Goal: Transaction & Acquisition: Purchase product/service

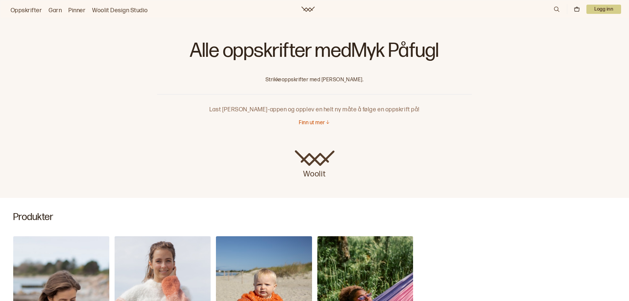
scroll to position [231, 0]
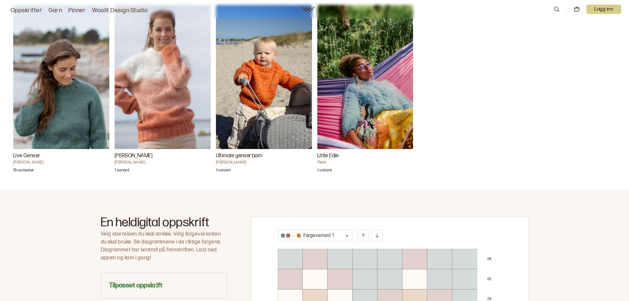
click at [77, 104] on img "Live Genser" at bounding box center [61, 77] width 96 height 144
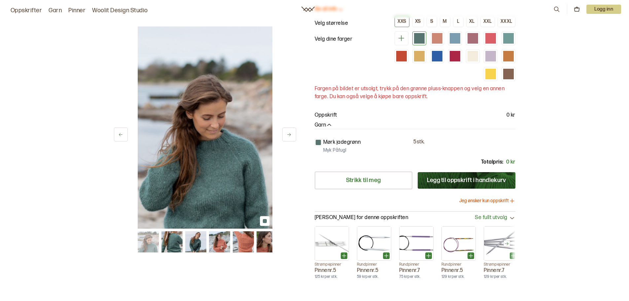
scroll to position [33, 0]
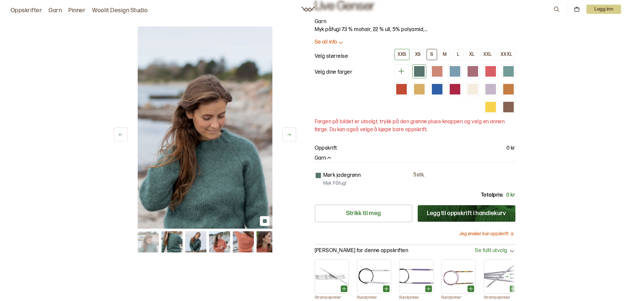
click at [432, 53] on div "S" at bounding box center [431, 54] width 3 height 6
click at [433, 70] on div at bounding box center [437, 71] width 11 height 11
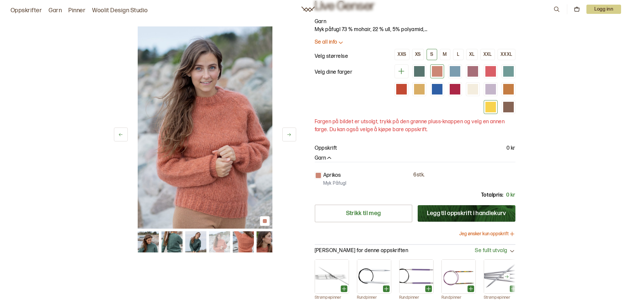
click at [496, 106] on div at bounding box center [491, 107] width 14 height 14
click at [488, 105] on div at bounding box center [490, 107] width 11 height 11
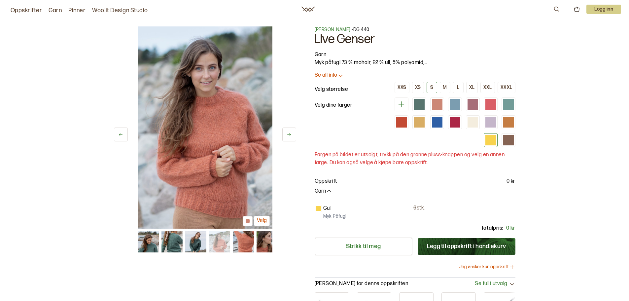
click at [343, 75] on icon at bounding box center [341, 76] width 4 height 2
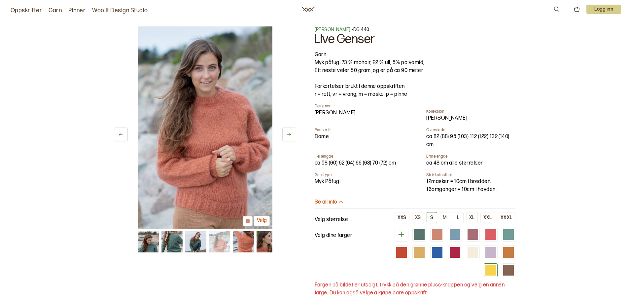
click at [341, 200] on icon at bounding box center [340, 202] width 7 height 7
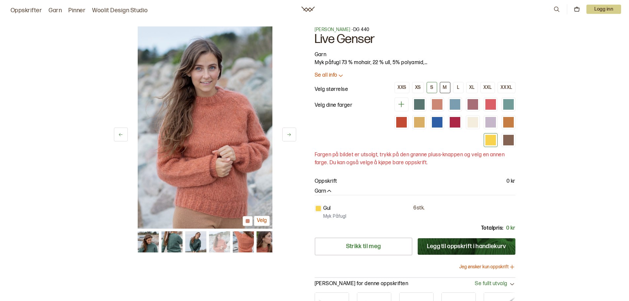
click at [447, 85] on div "M" at bounding box center [445, 88] width 4 height 6
click at [462, 87] on button "L" at bounding box center [458, 87] width 11 height 11
click at [470, 88] on div "XL" at bounding box center [472, 88] width 6 height 6
